Goal: Information Seeking & Learning: Learn about a topic

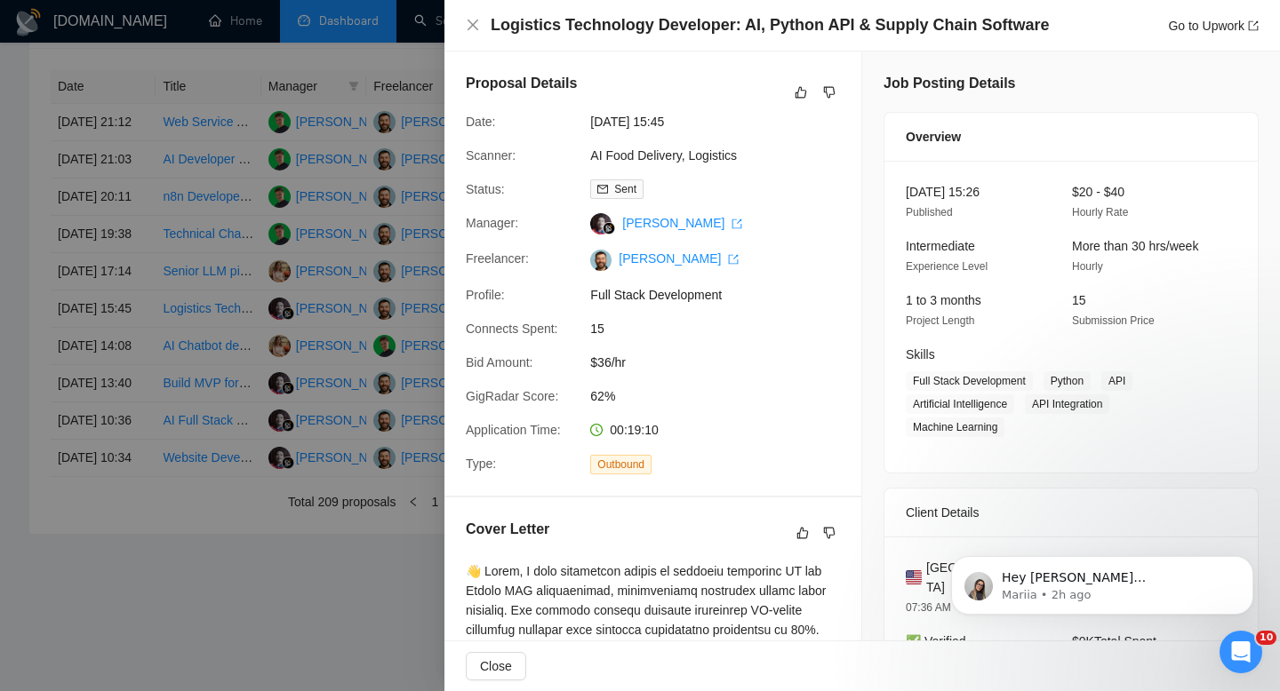
click at [475, 36] on div "Logistics Technology Developer: AI, Python API & Supply Chain Software Go to Up…" at bounding box center [862, 25] width 793 height 22
click at [474, 25] on icon "close" at bounding box center [473, 25] width 14 height 14
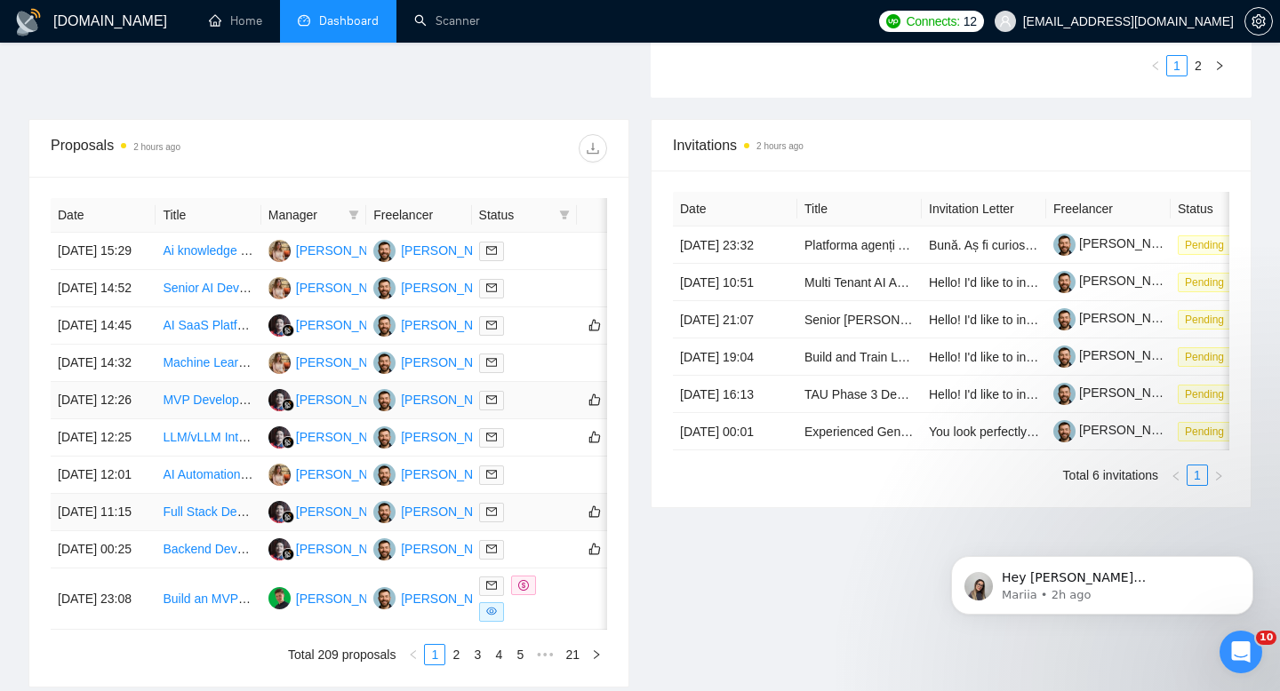
scroll to position [570, 0]
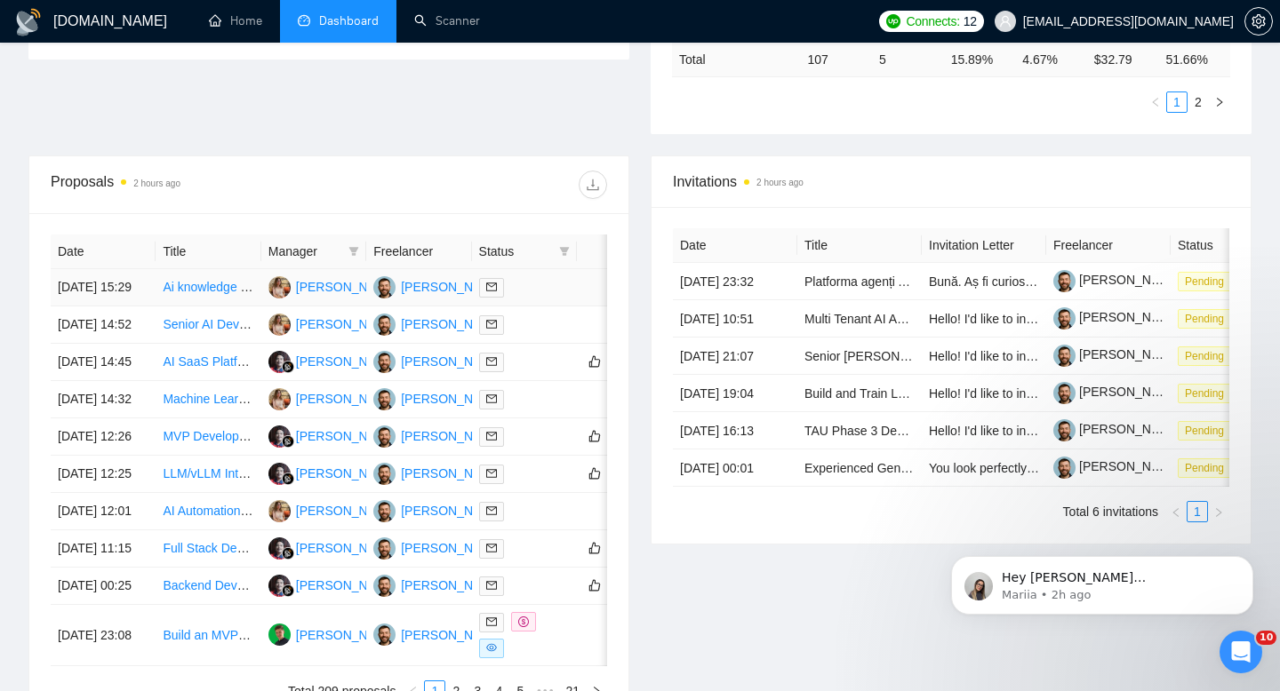
click at [116, 307] on td "16 Sep, 2025 15:29" at bounding box center [103, 287] width 105 height 37
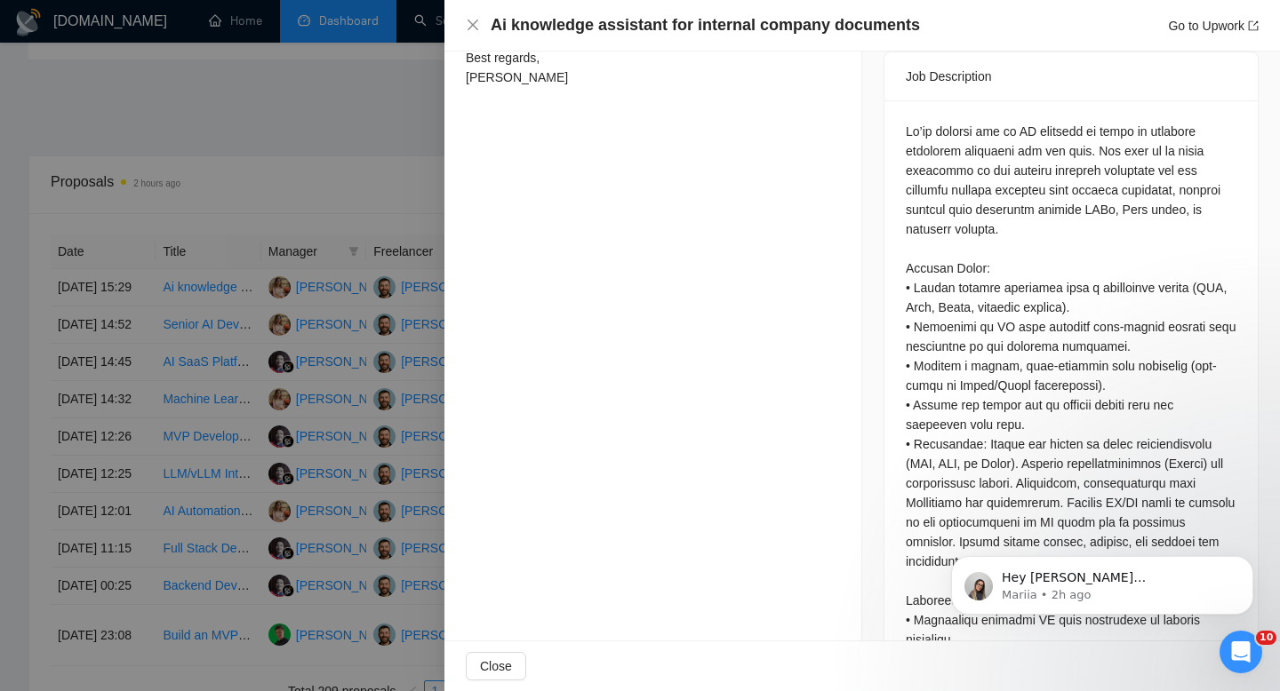
scroll to position [786, 0]
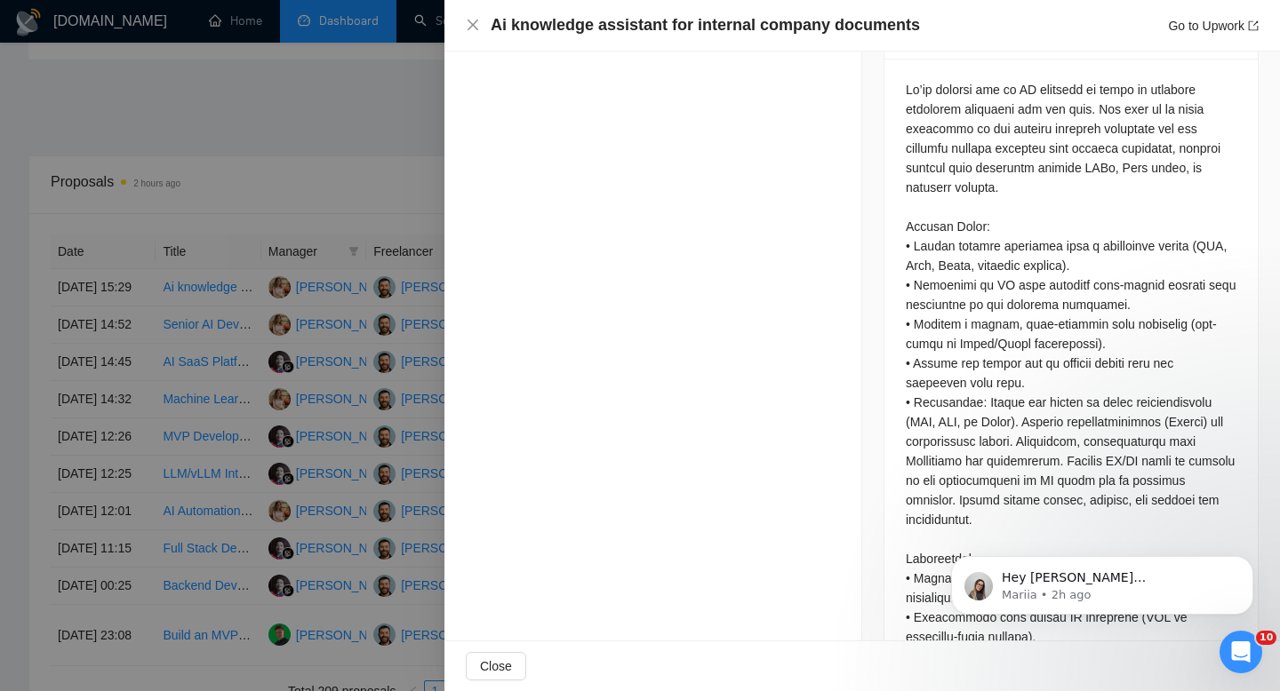
click at [469, 37] on div "Ai knowledge assistant for internal company documents Go to Upwork" at bounding box center [861, 26] width 835 height 52
click at [469, 18] on icon "close" at bounding box center [473, 25] width 14 height 14
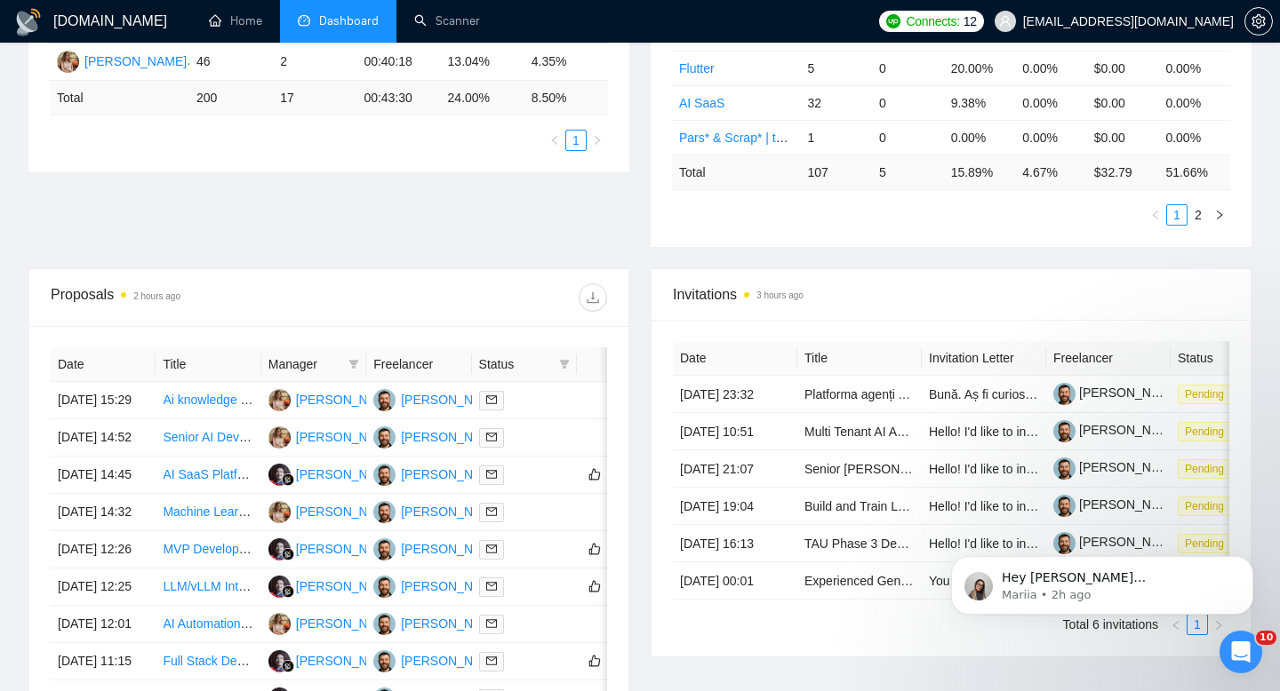
scroll to position [261, 0]
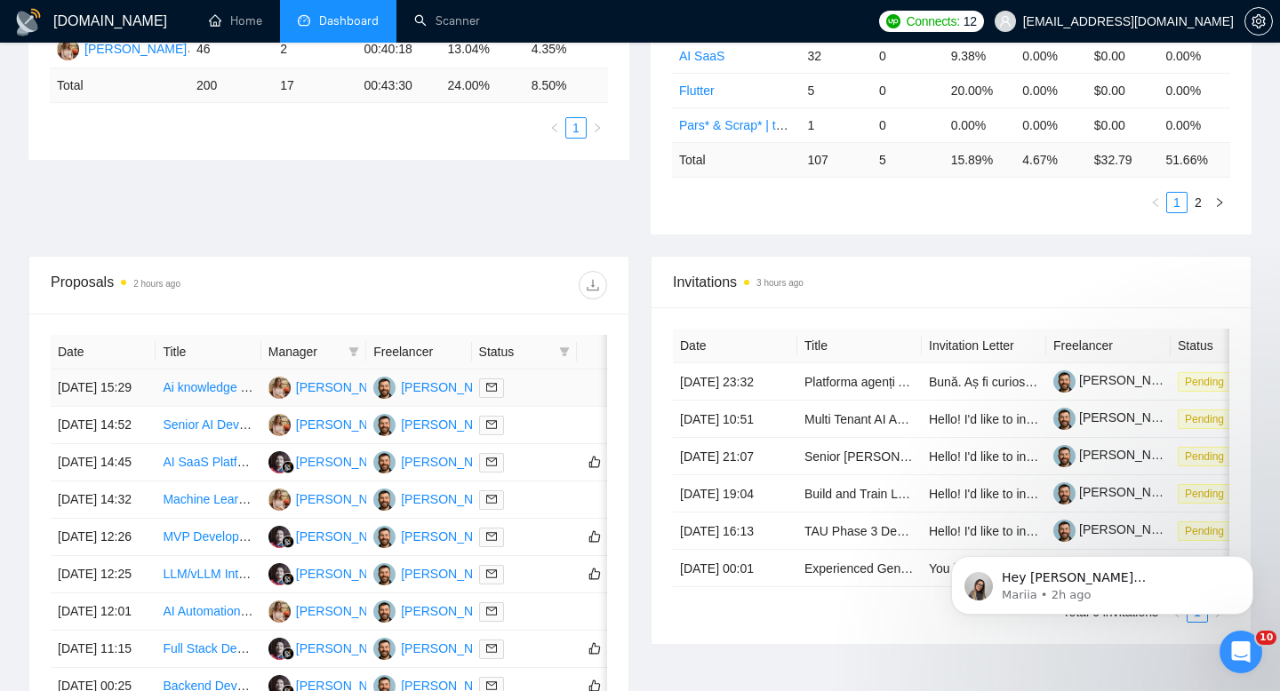
scroll to position [524, 0]
